Goal: Information Seeking & Learning: Learn about a topic

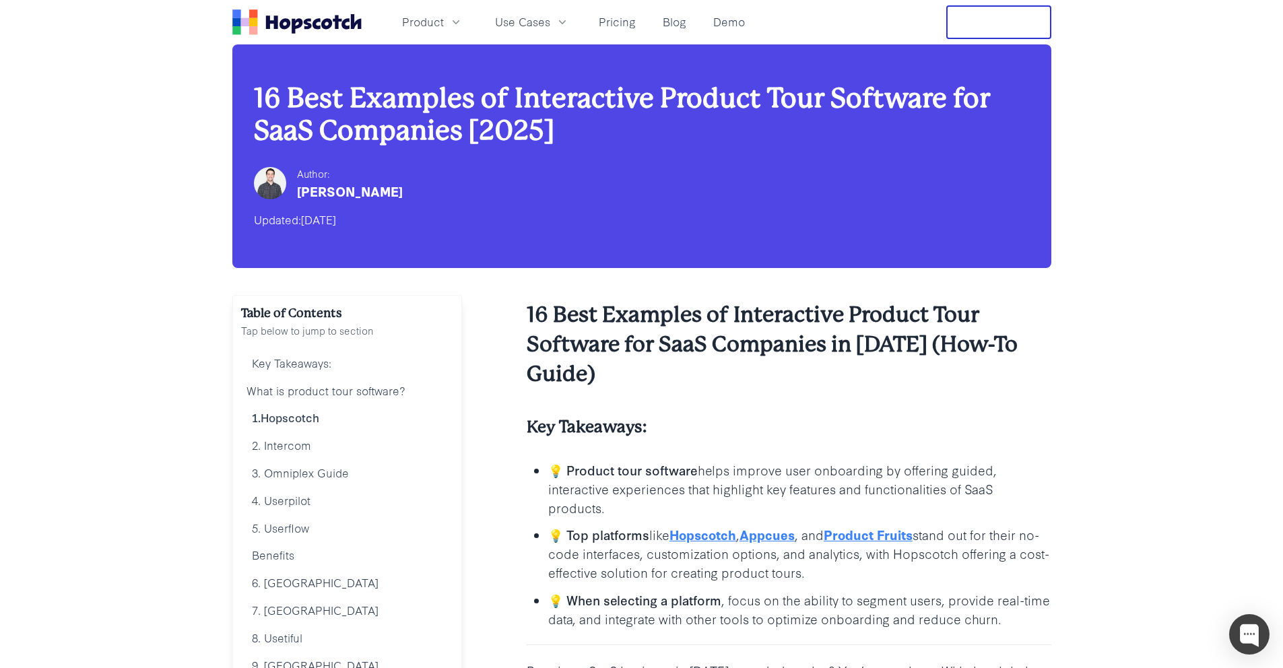
click at [694, 535] on link "Hopscotch" at bounding box center [702, 534] width 67 height 18
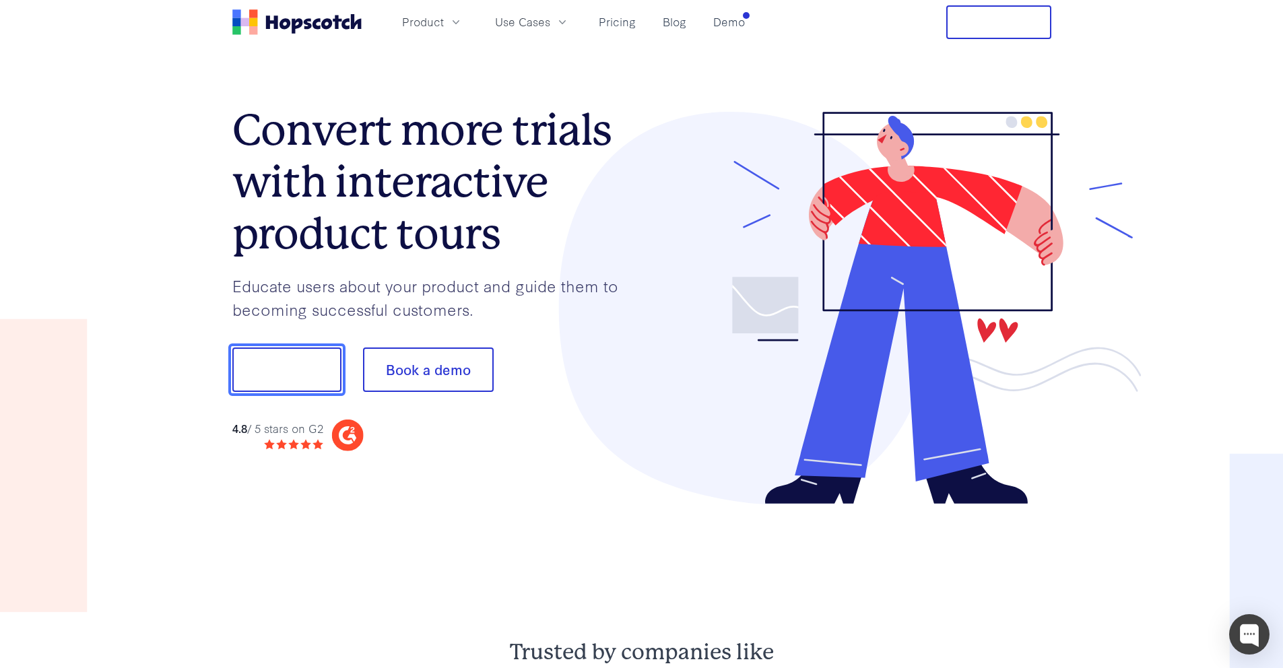
click at [306, 375] on button "Show me!" at bounding box center [286, 369] width 109 height 44
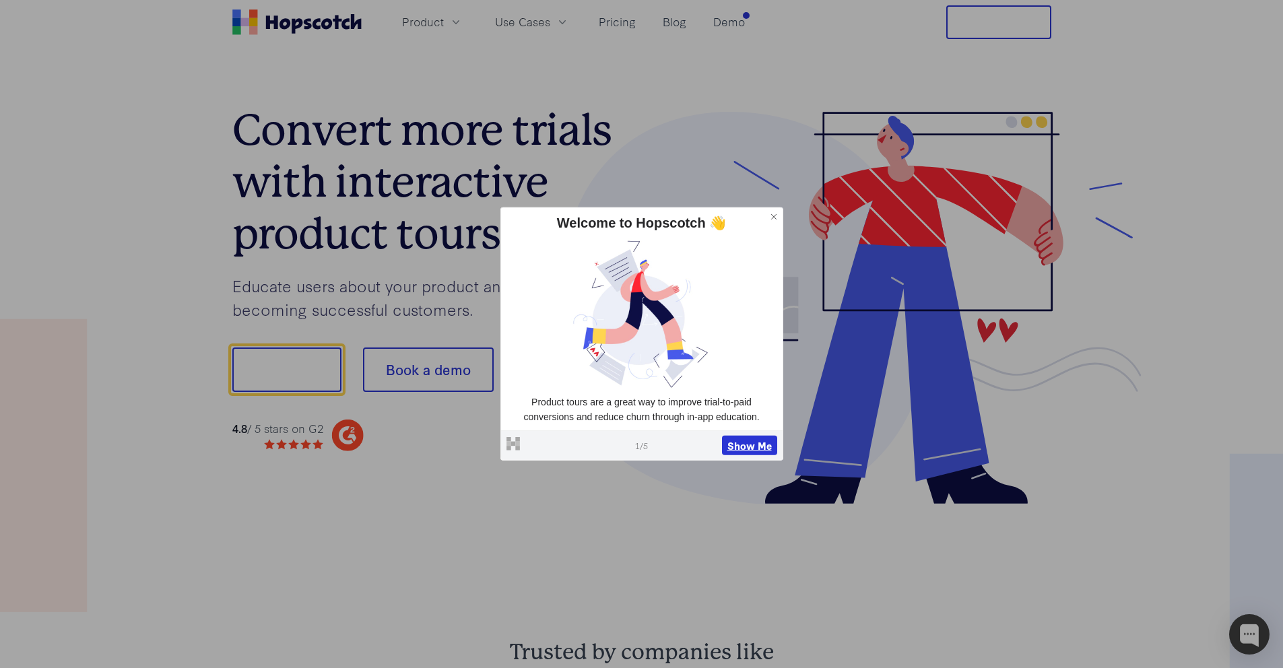
click at [747, 444] on button "Show Me" at bounding box center [749, 445] width 55 height 20
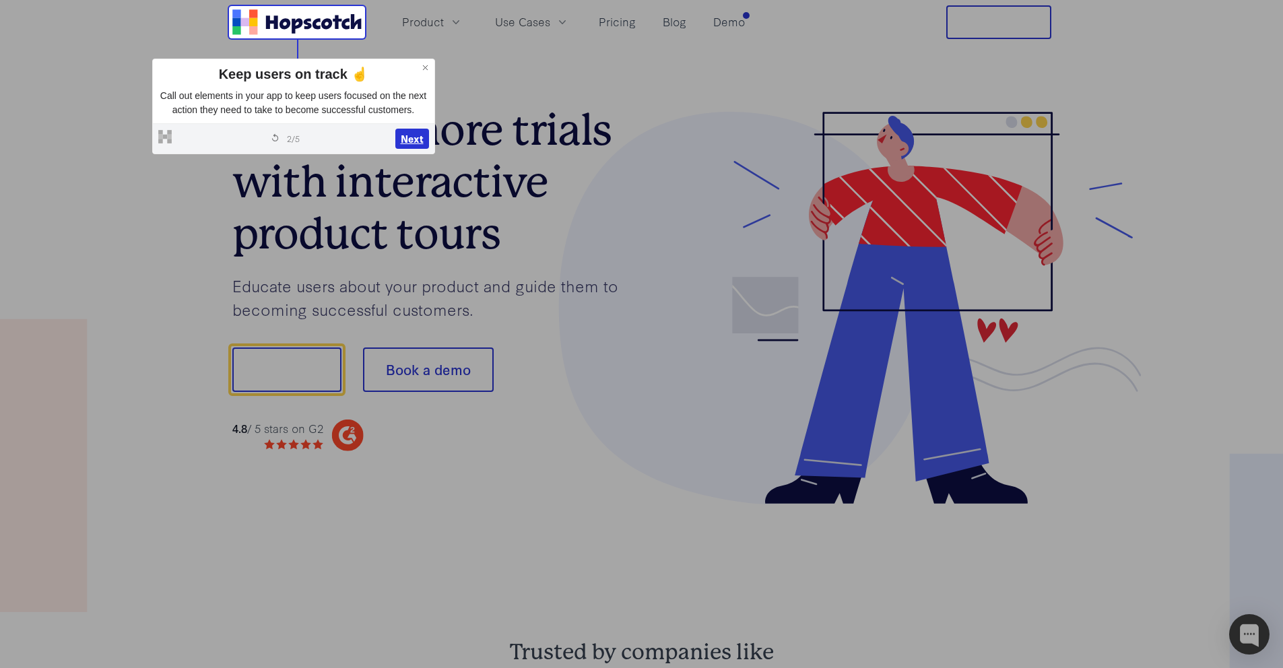
click at [412, 149] on button "Next" at bounding box center [412, 139] width 34 height 20
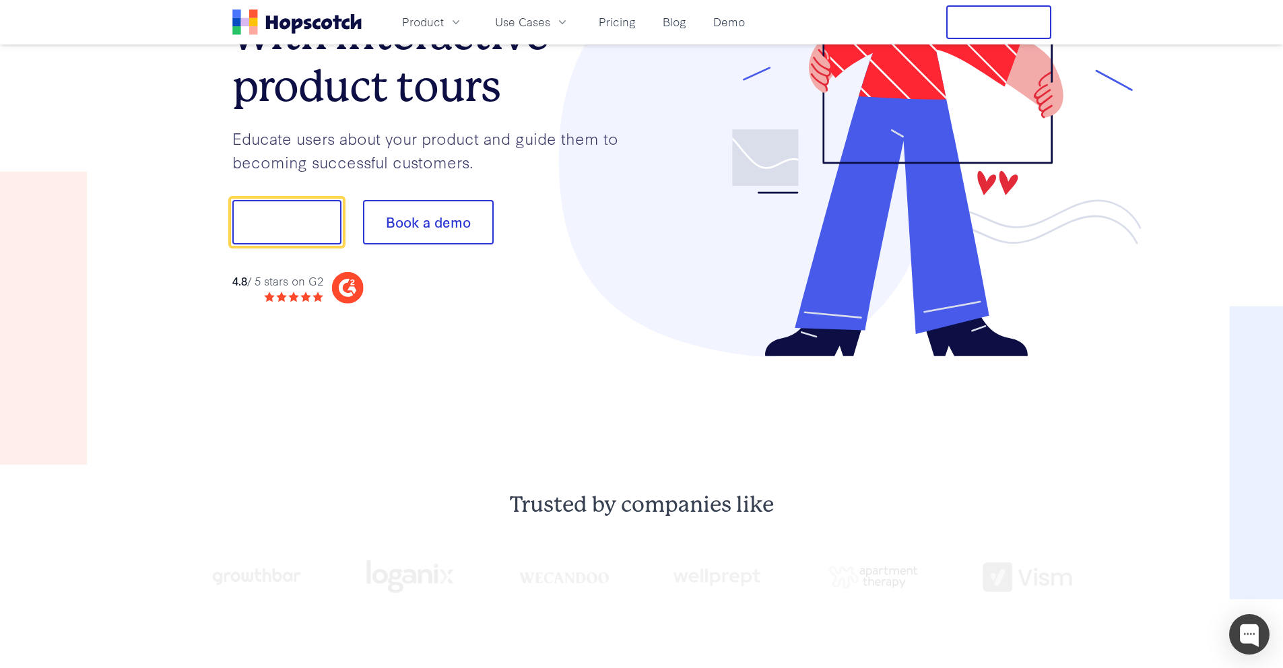
scroll to position [168, 0]
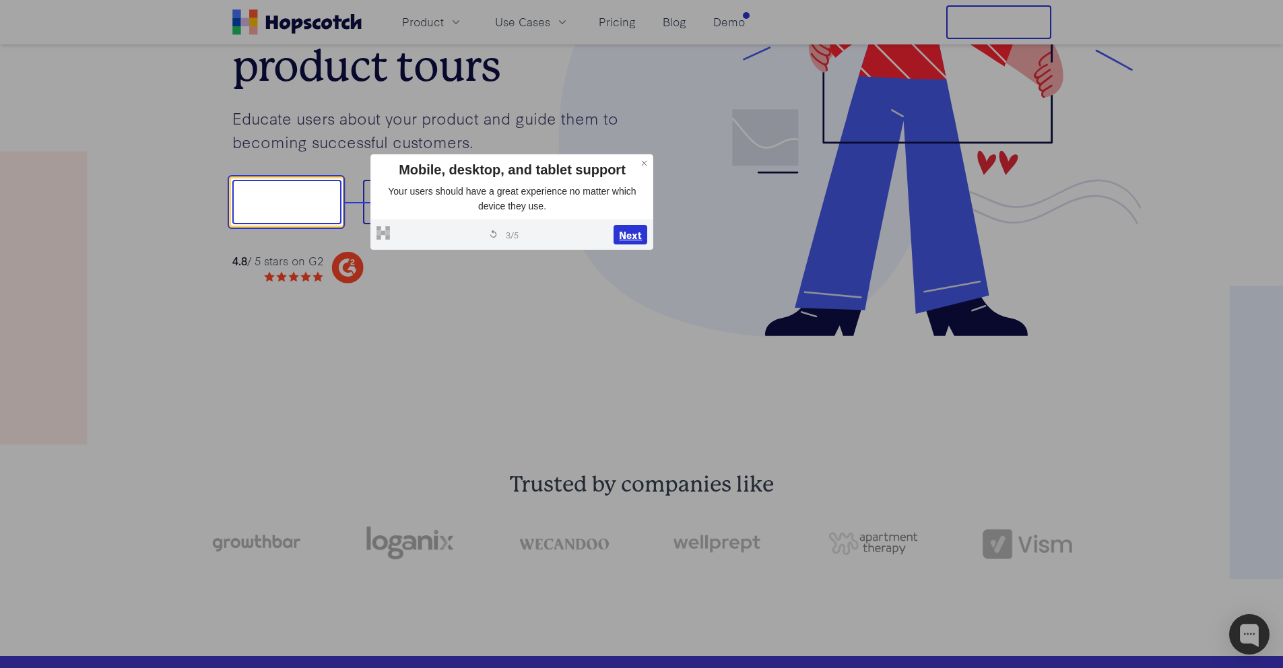
click at [623, 228] on button "Next" at bounding box center [630, 235] width 34 height 20
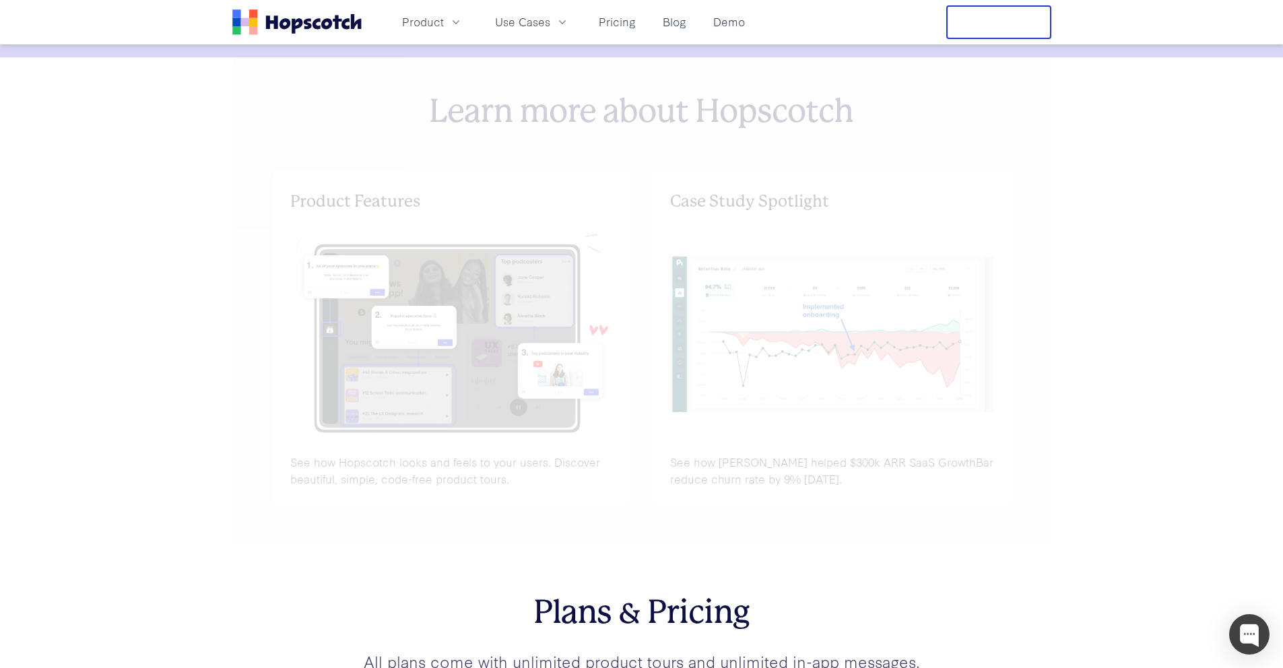
scroll to position [5641, 0]
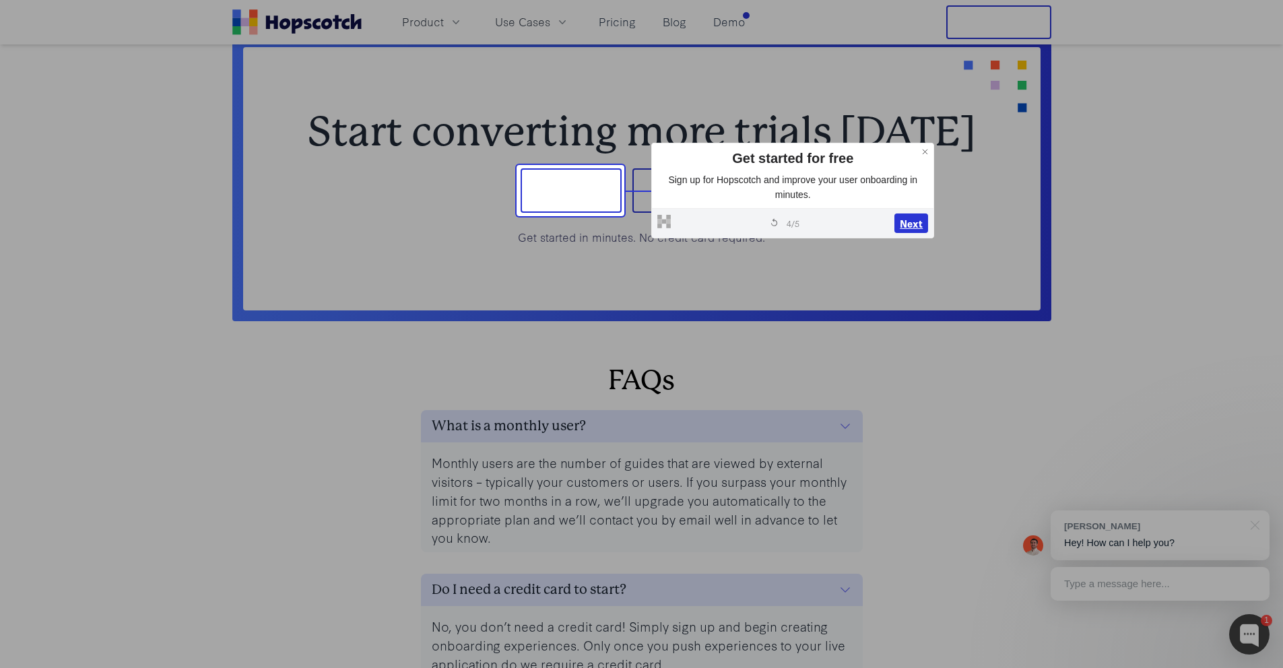
click at [906, 218] on button "Next" at bounding box center [911, 223] width 34 height 20
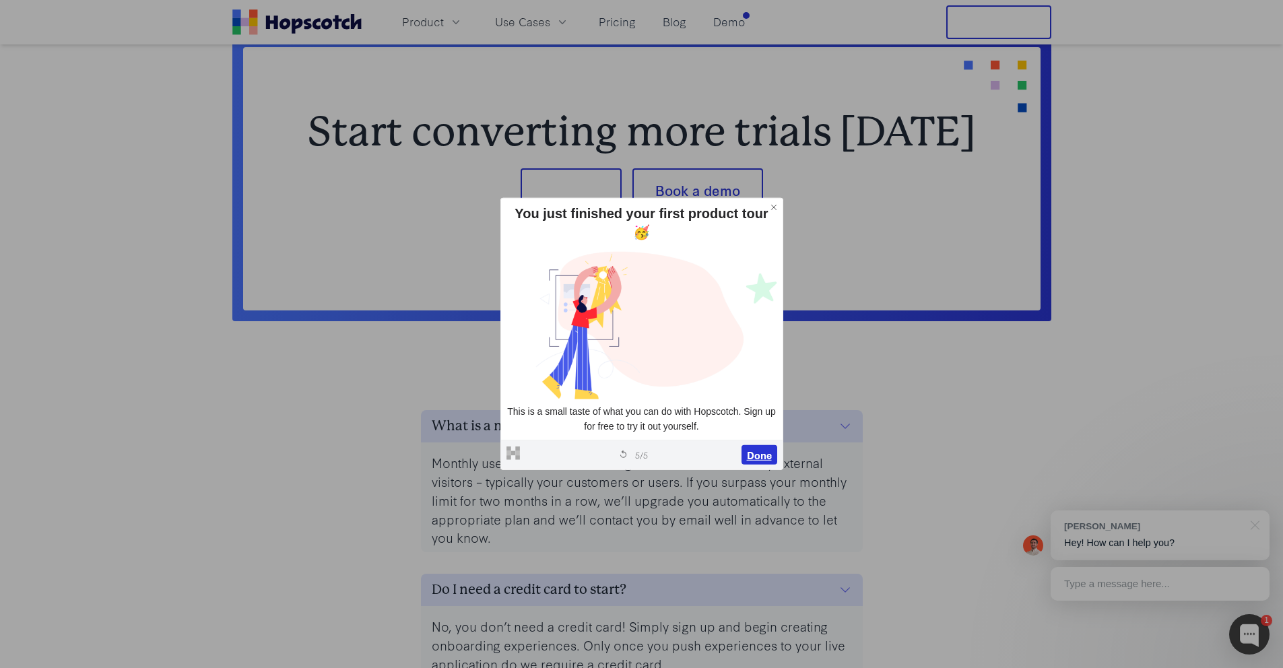
click at [755, 447] on button "Done" at bounding box center [759, 454] width 36 height 20
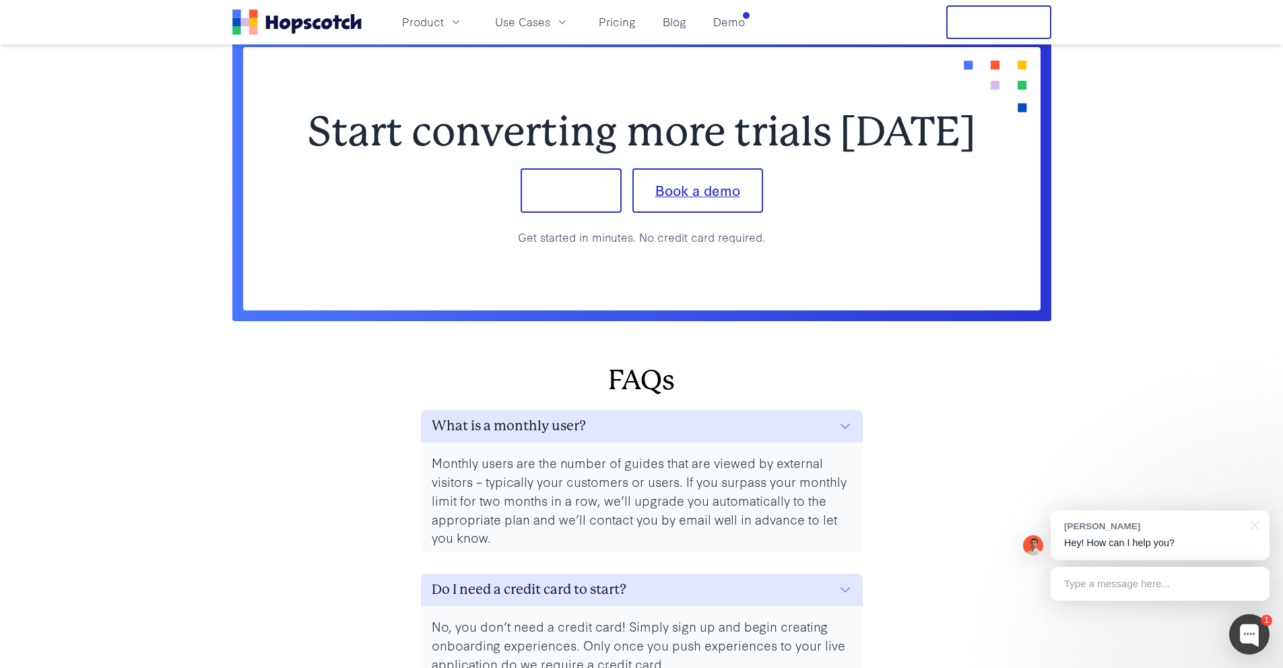
click at [694, 199] on button "Book a demo" at bounding box center [697, 190] width 131 height 44
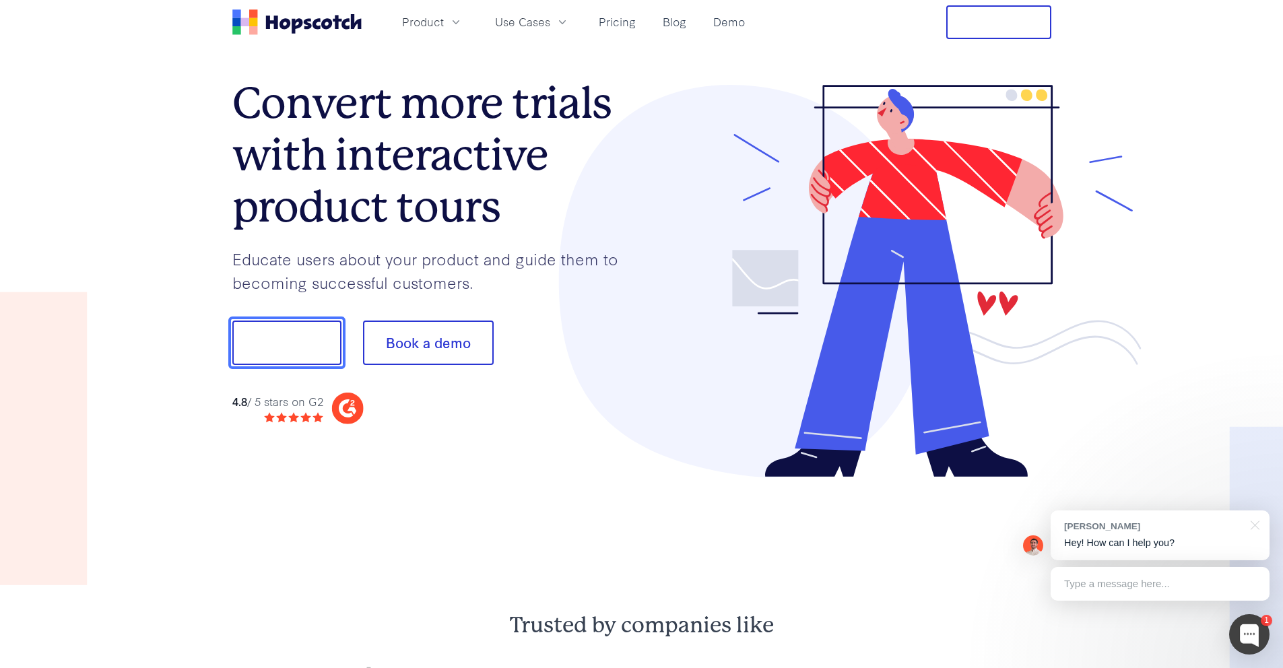
scroll to position [0, 0]
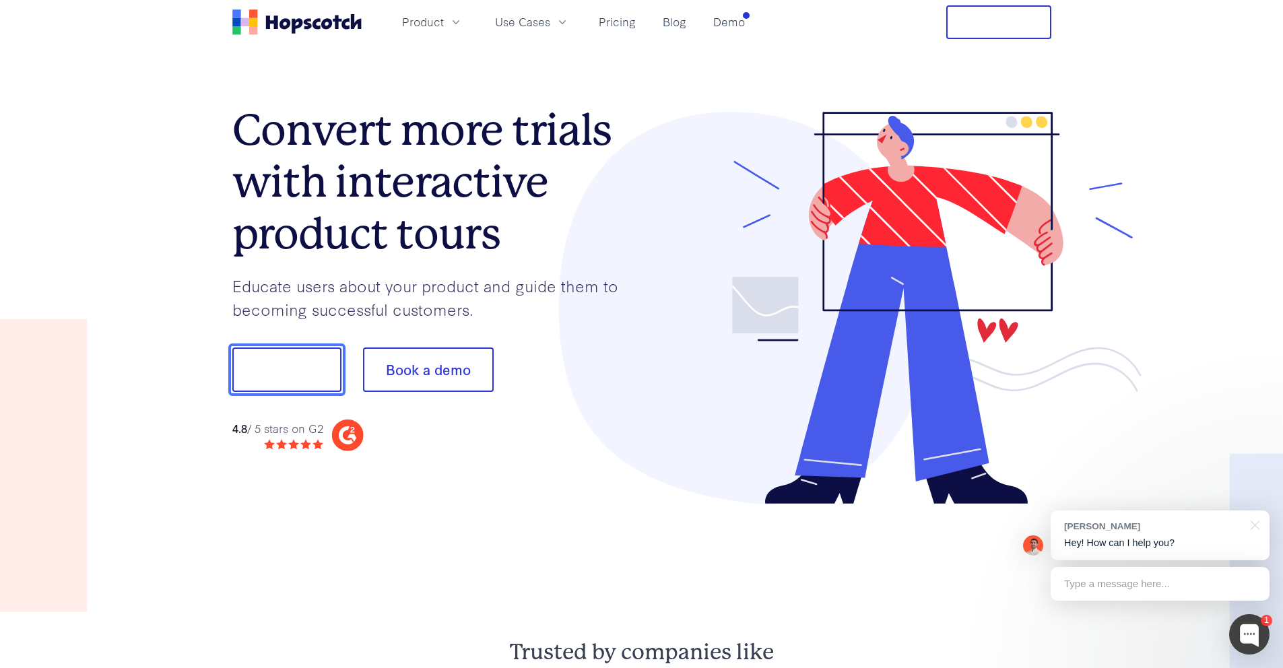
click at [293, 374] on button "Show me!" at bounding box center [286, 369] width 109 height 44
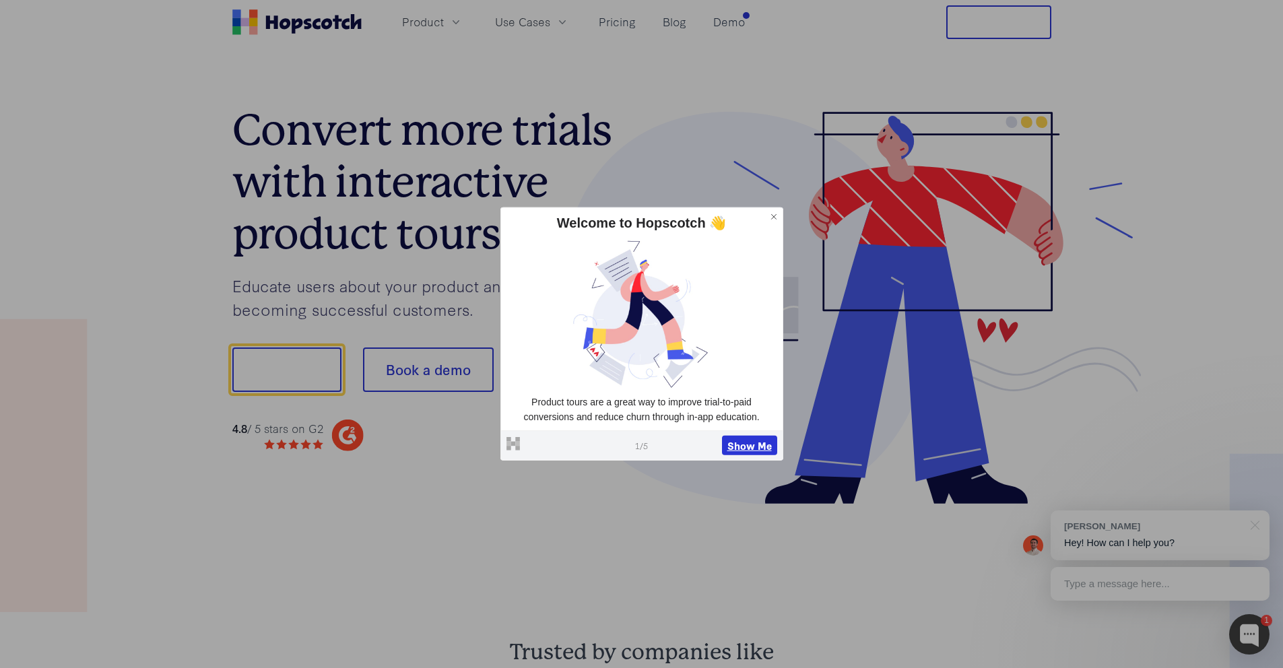
click at [745, 446] on button "Show Me" at bounding box center [749, 445] width 55 height 20
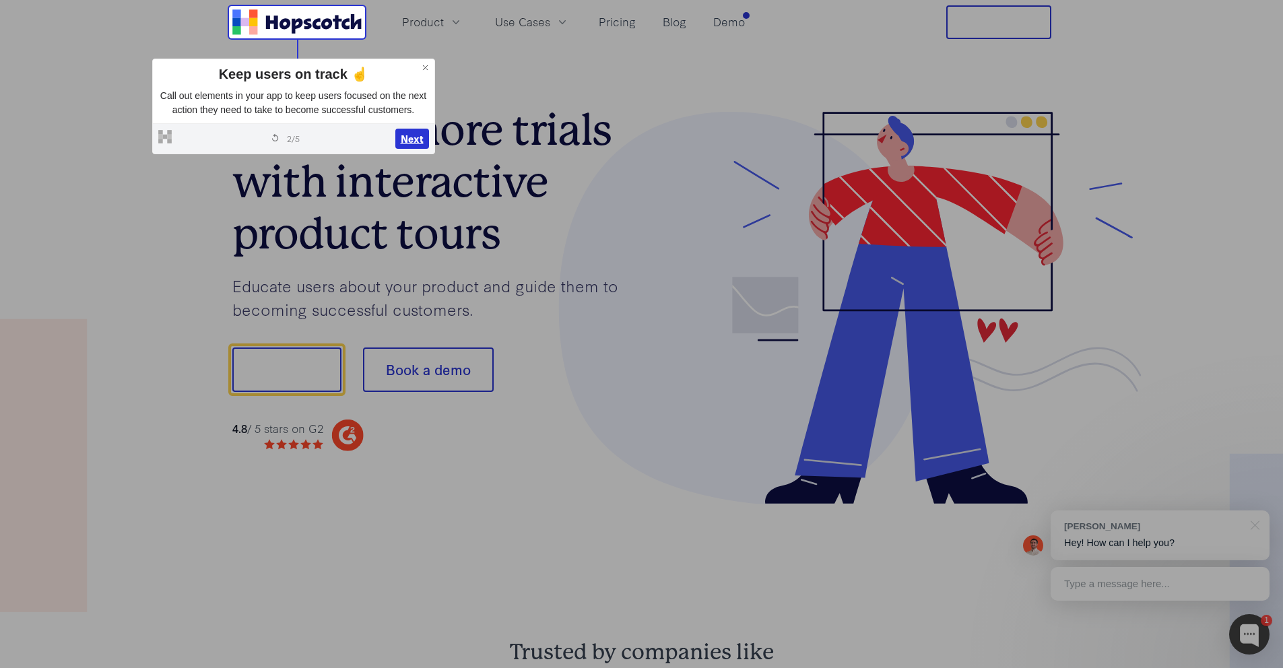
click at [417, 149] on button "Next" at bounding box center [412, 139] width 34 height 20
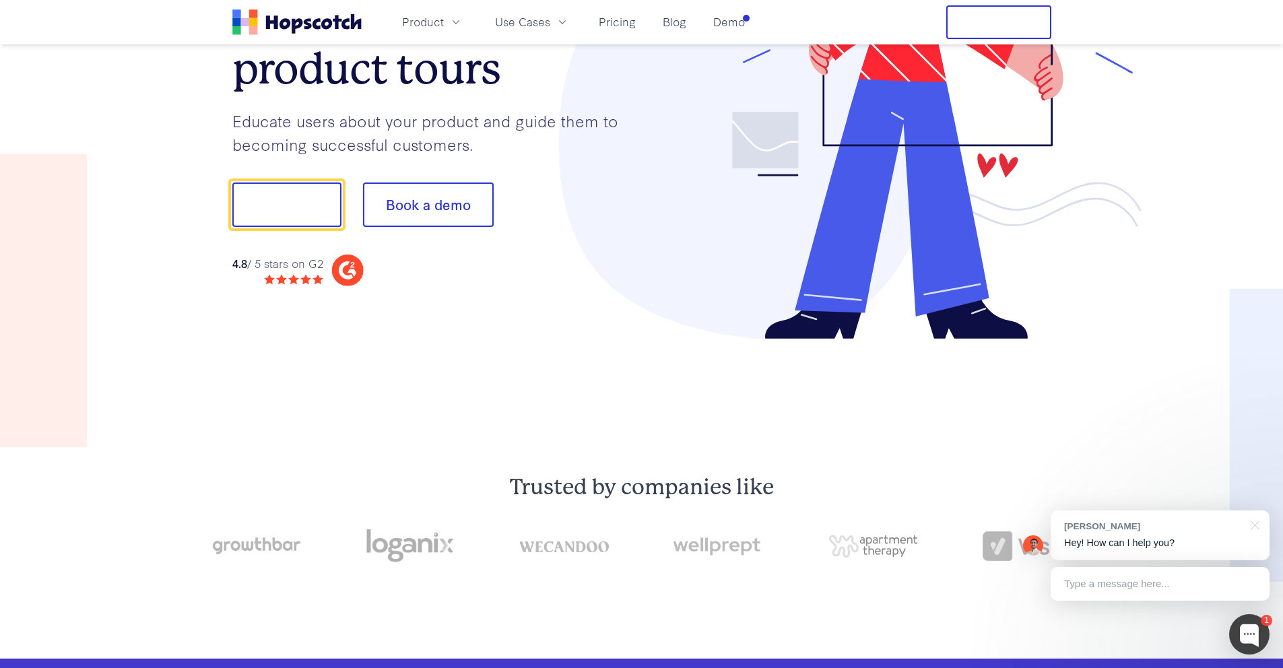
scroll to position [168, 0]
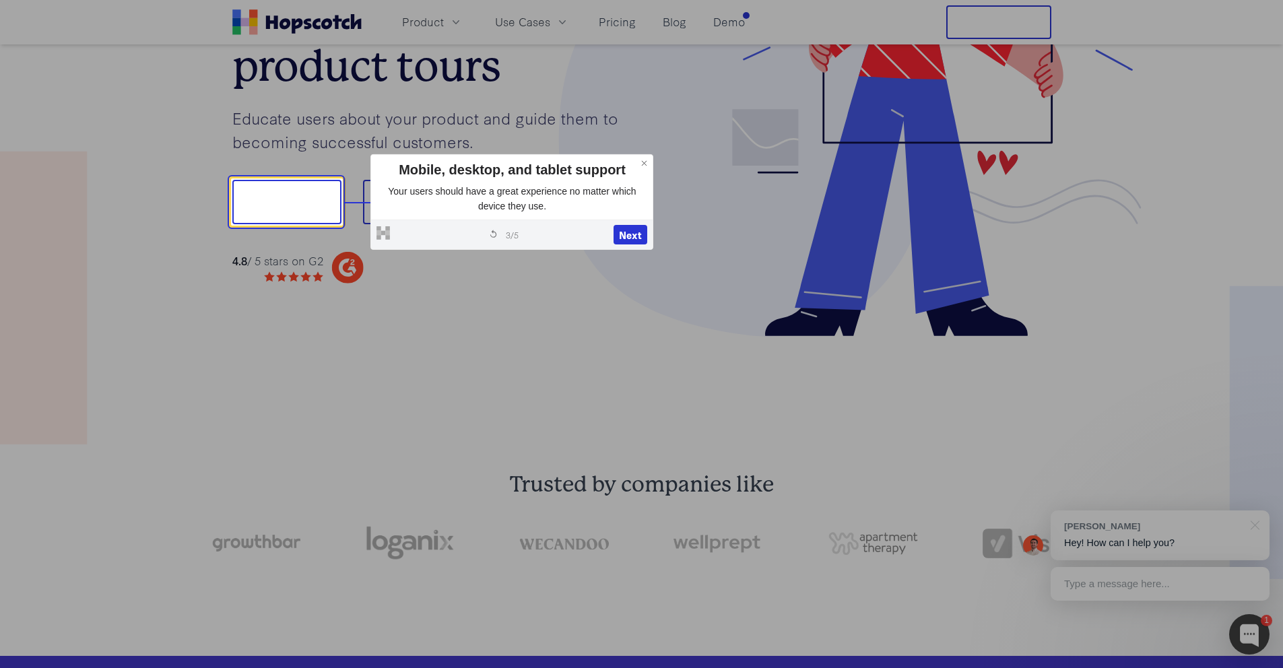
click at [610, 238] on div "Powered by Hopscotch Restart tour 3 / 5 Next" at bounding box center [511, 235] width 281 height 30
click at [638, 237] on button "Next" at bounding box center [630, 235] width 34 height 20
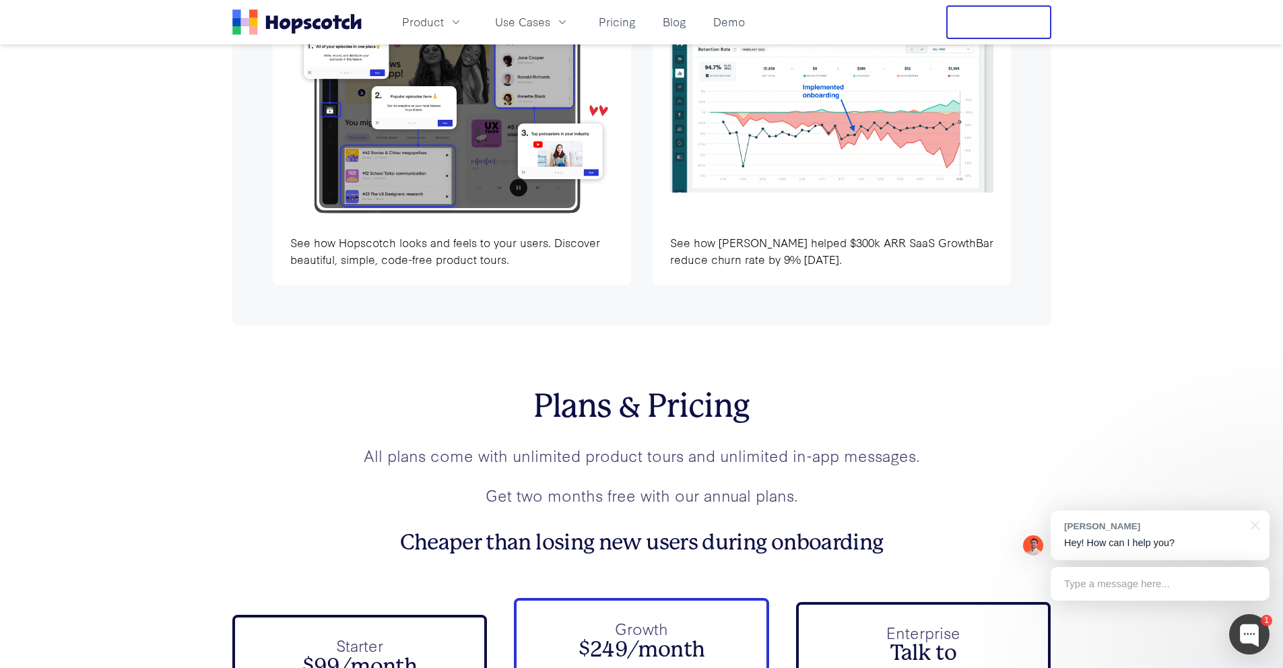
scroll to position [5629, 0]
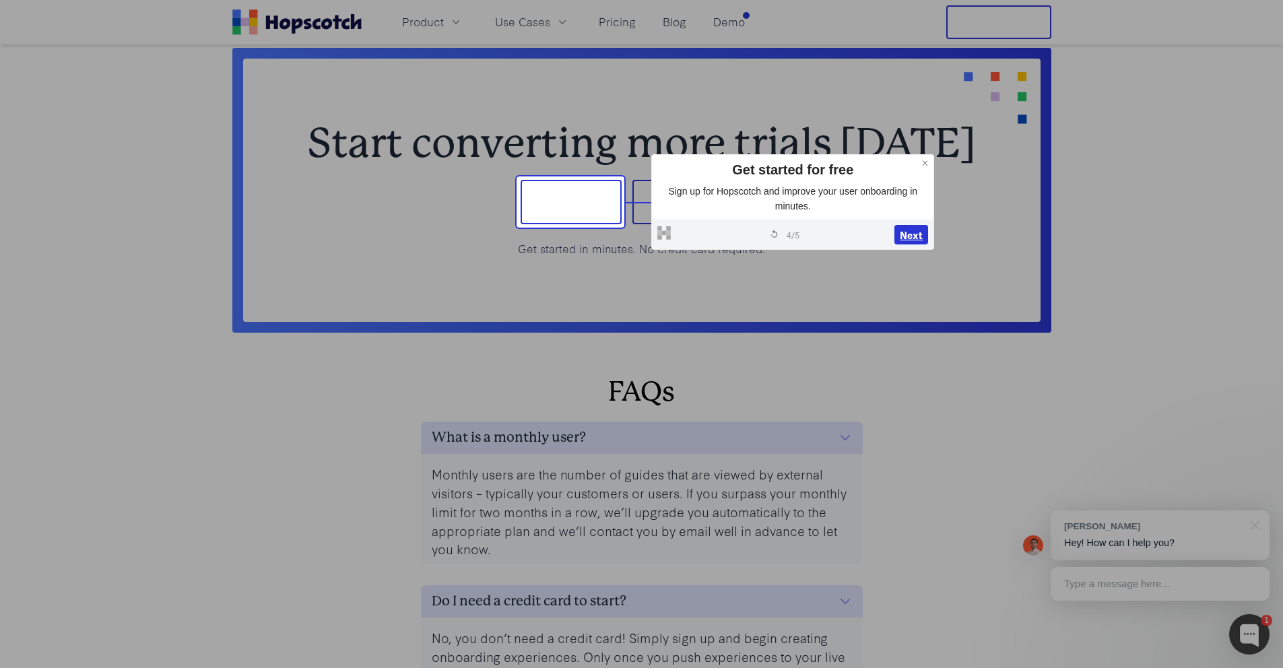
click at [917, 229] on button "Next" at bounding box center [911, 234] width 34 height 20
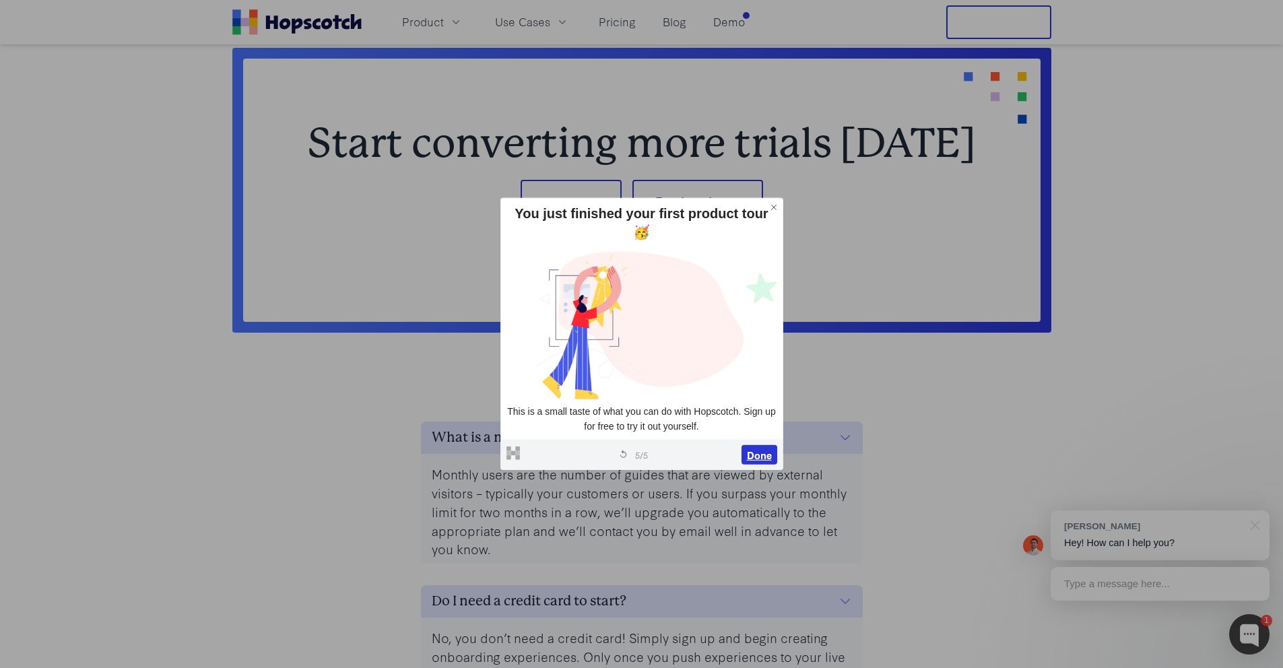
click at [744, 447] on button "Done" at bounding box center [759, 454] width 36 height 20
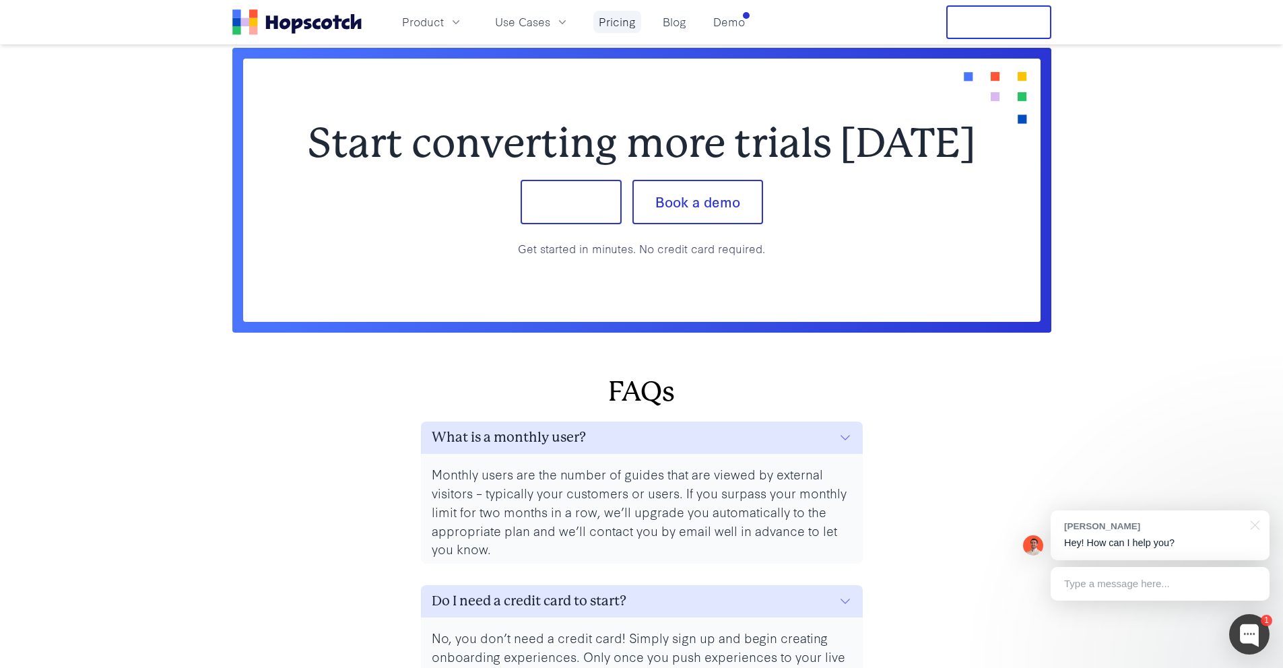
click at [631, 24] on link "Pricing" at bounding box center [617, 22] width 48 height 22
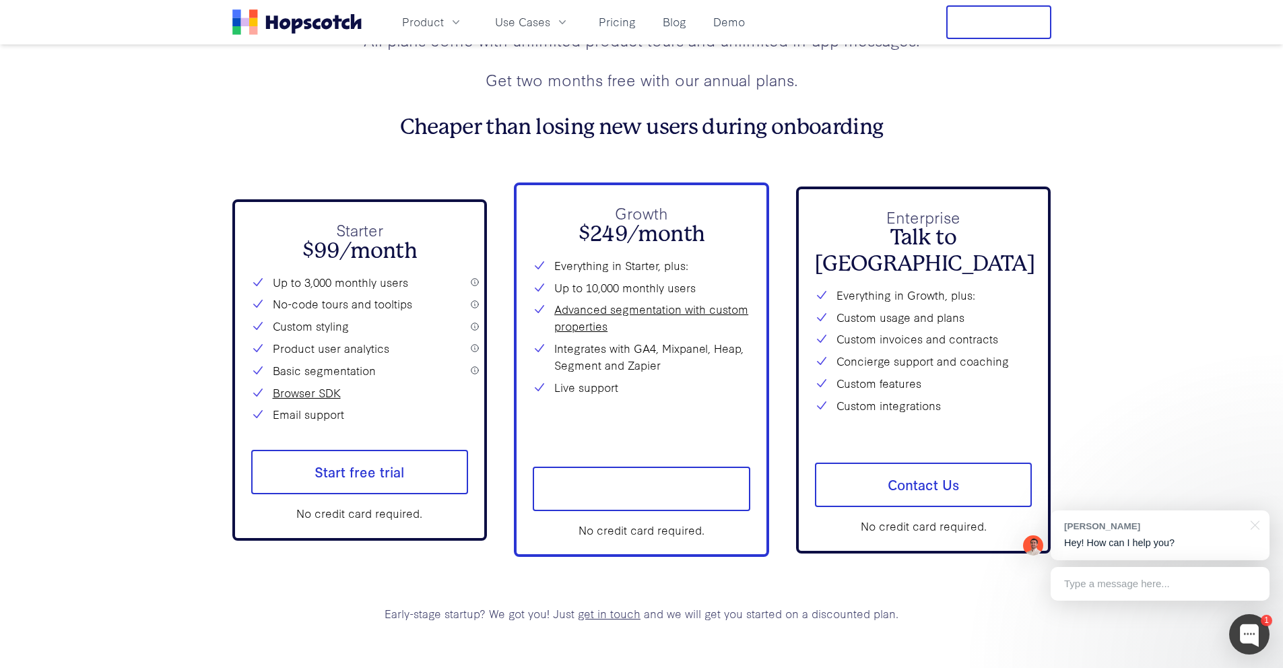
scroll to position [4830, 0]
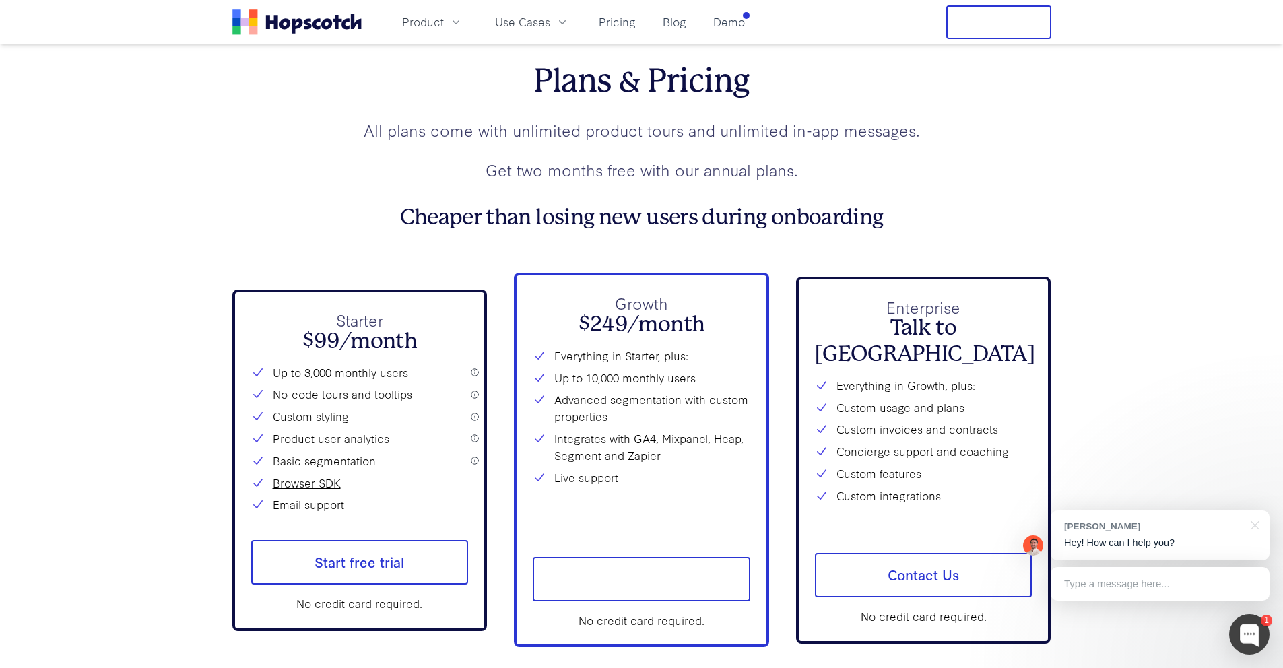
click at [1032, 546] on img at bounding box center [1033, 545] width 20 height 20
